Goal: Task Accomplishment & Management: Use online tool/utility

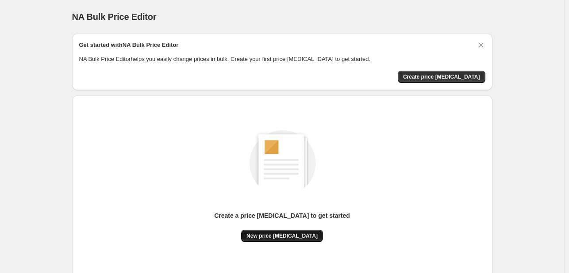
click at [278, 230] on button "New price [MEDICAL_DATA]" at bounding box center [282, 236] width 82 height 12
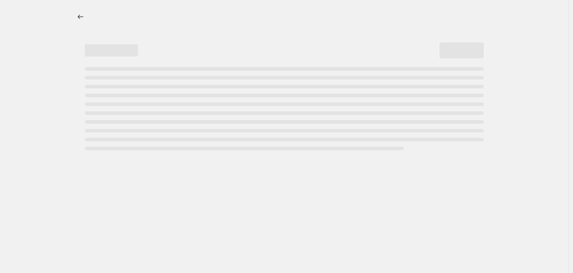
select select "percentage"
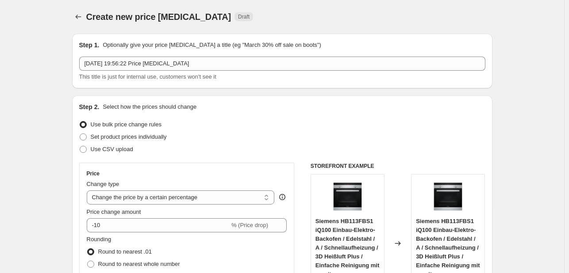
click at [170, 214] on div "Price change amount" at bounding box center [187, 212] width 200 height 9
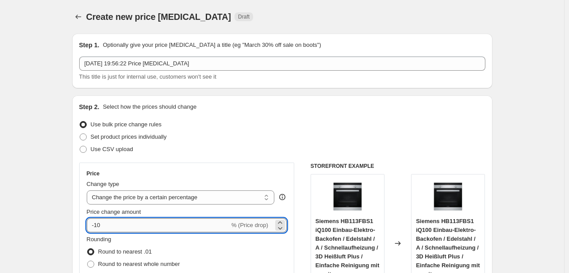
click at [170, 228] on input "-10" at bounding box center [158, 225] width 143 height 14
type input "-1"
type input "-30"
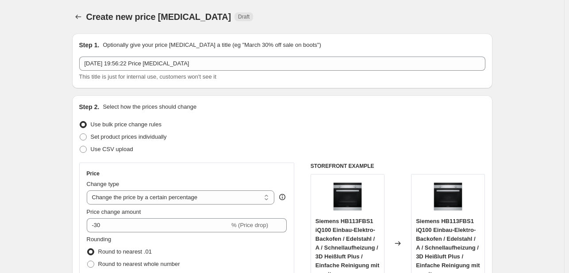
click at [225, 123] on div "Use bulk price change rules" at bounding box center [282, 124] width 406 height 12
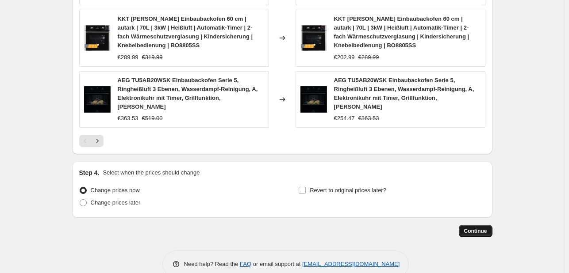
click at [477, 225] on button "Continue" at bounding box center [475, 231] width 34 height 12
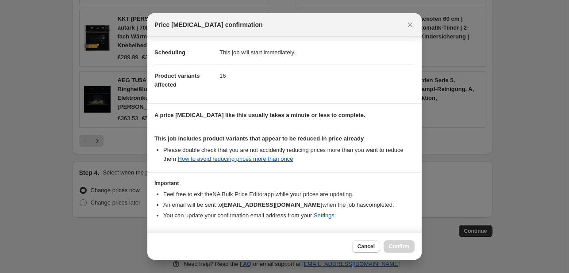
scroll to position [98, 0]
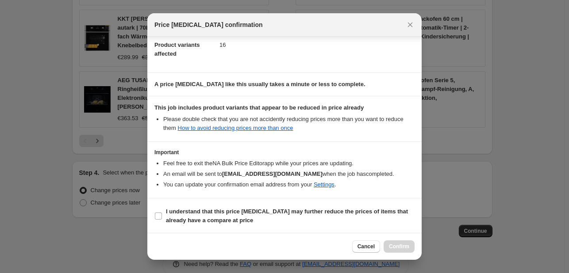
drag, startPoint x: 288, startPoint y: 213, endPoint x: 380, endPoint y: 240, distance: 96.2
click at [288, 213] on b "I understand that this price [MEDICAL_DATA] may further reduce the prices of it…" at bounding box center [287, 215] width 242 height 15
click at [162, 213] on input "I understand that this price [MEDICAL_DATA] may further reduce the prices of it…" at bounding box center [158, 216] width 7 height 7
checkbox input "true"
click at [406, 244] on span "Confirm" at bounding box center [399, 246] width 20 height 7
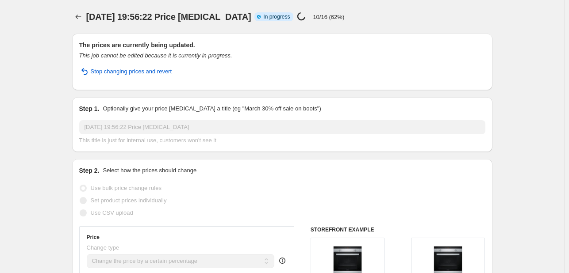
select select "percentage"
